Goal: Task Accomplishment & Management: Manage account settings

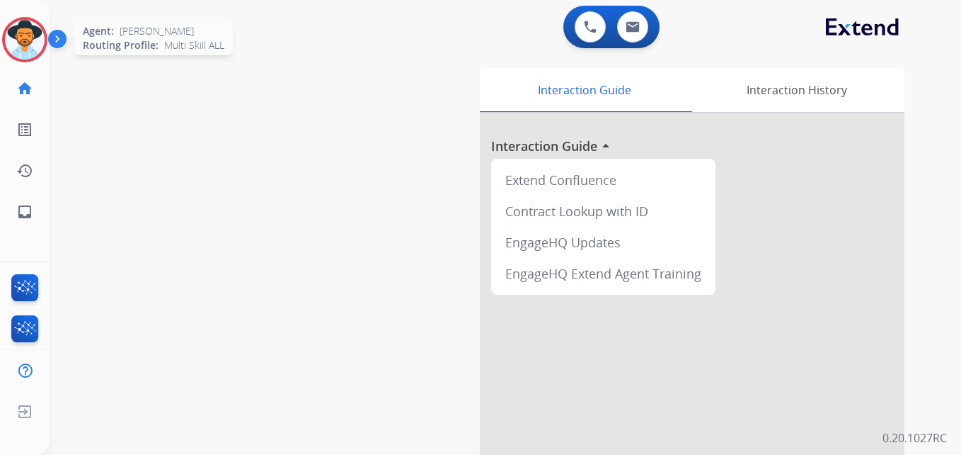
click at [38, 35] on img at bounding box center [25, 40] width 40 height 40
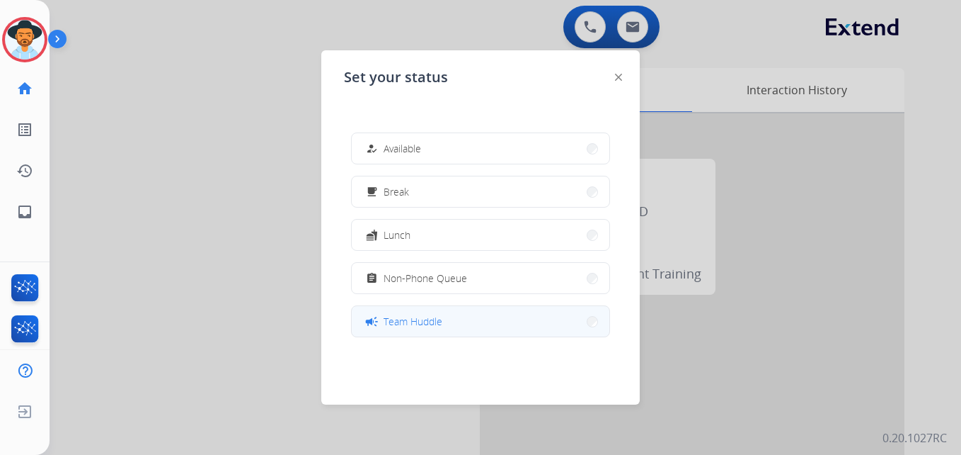
scroll to position [224, 0]
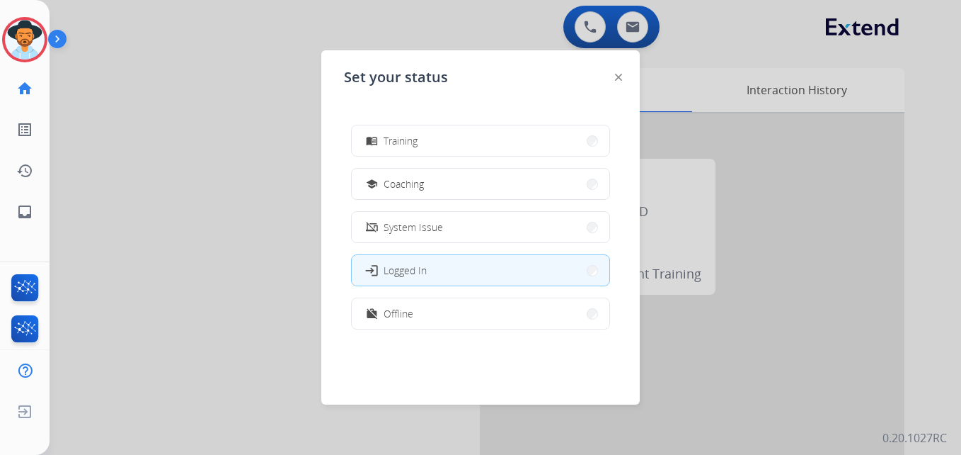
click at [391, 313] on span "Offline" at bounding box center [399, 313] width 30 height 15
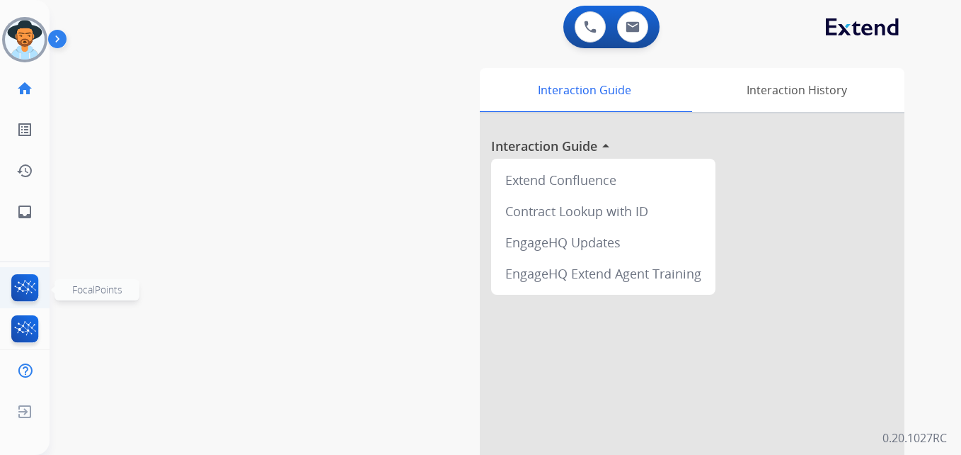
click at [30, 298] on img at bounding box center [24, 290] width 33 height 33
